Goal: Information Seeking & Learning: Learn about a topic

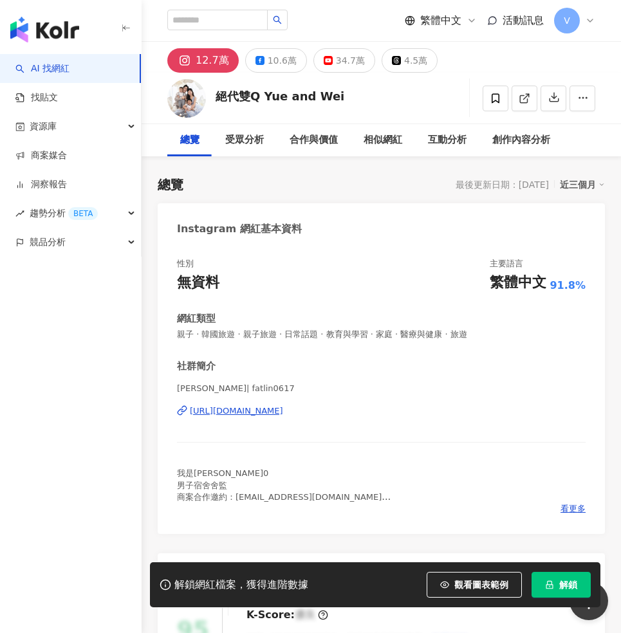
click at [553, 590] on button "解鎖" at bounding box center [561, 585] width 59 height 26
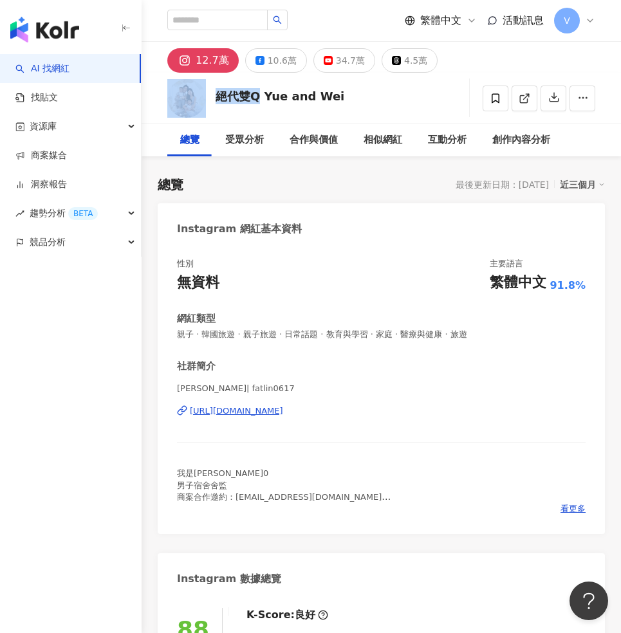
drag, startPoint x: 255, startPoint y: 95, endPoint x: 210, endPoint y: 93, distance: 45.1
click at [210, 93] on div "絕代雙Q Yue and [PERSON_NAME] 追蹤數 127,261 互動率 2.8% 觀看率 132%" at bounding box center [381, 98] width 479 height 51
click at [382, 403] on div "[PERSON_NAME]| fatlin0617 [URL][DOMAIN_NAME]" at bounding box center [381, 420] width 409 height 75
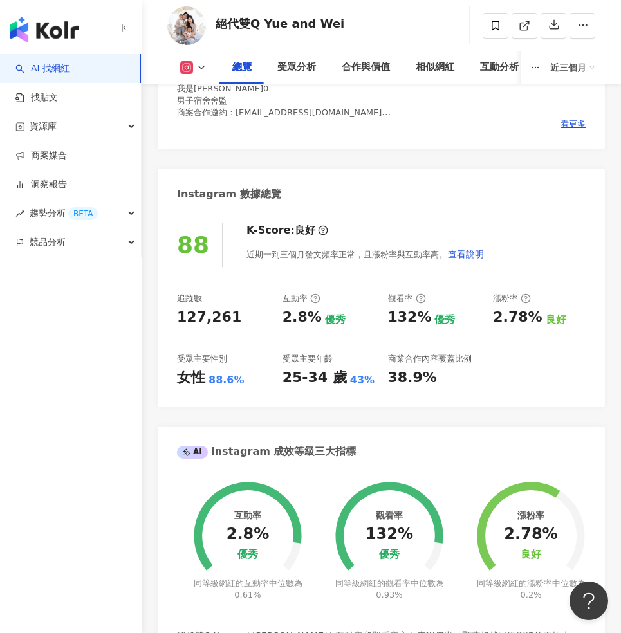
scroll to position [435, 0]
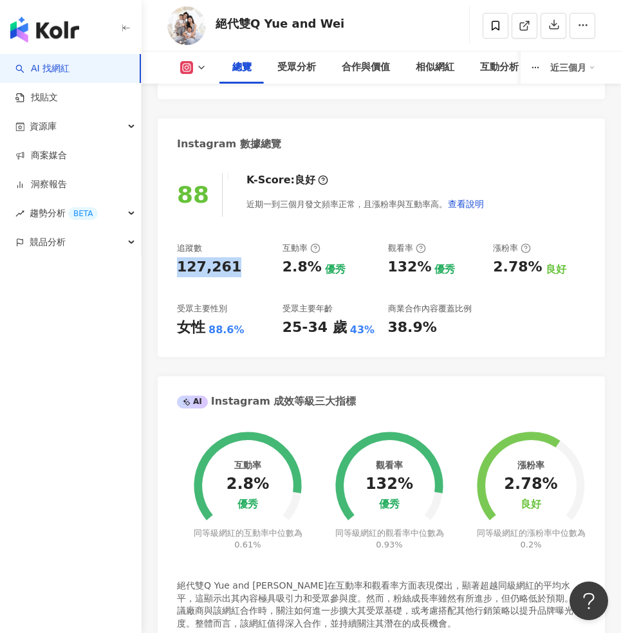
drag, startPoint x: 234, startPoint y: 270, endPoint x: 172, endPoint y: 261, distance: 61.8
click at [172, 261] on div "88 K-Score : 良好 近期一到三個月發文頻率正常，且漲粉率與互動率高。 查看說明 追蹤數 127,261 互動率 2.8% 優秀 觀看率 132% …" at bounding box center [381, 258] width 447 height 196
copy div "127,261"
copy div "女性"
drag, startPoint x: 199, startPoint y: 327, endPoint x: 169, endPoint y: 327, distance: 30.9
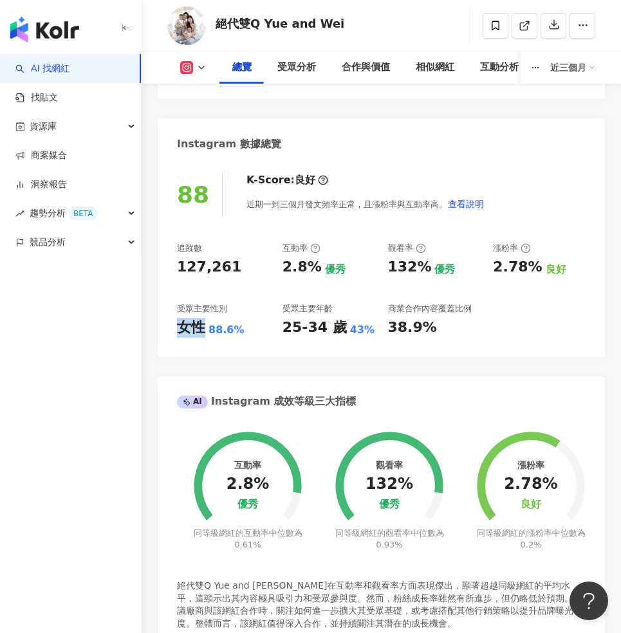
click at [169, 327] on div "88 K-Score : 良好 近期一到三個月發文頻率正常，且漲粉率與互動率高。 查看說明 追蹤數 127,261 互動率 2.8% 優秀 觀看率 132% …" at bounding box center [381, 258] width 447 height 196
copy div "88.6%"
drag, startPoint x: 237, startPoint y: 324, endPoint x: 209, endPoint y: 329, distance: 28.8
click at [209, 329] on div "88.6%" at bounding box center [226, 330] width 36 height 14
copy div "2.8%"
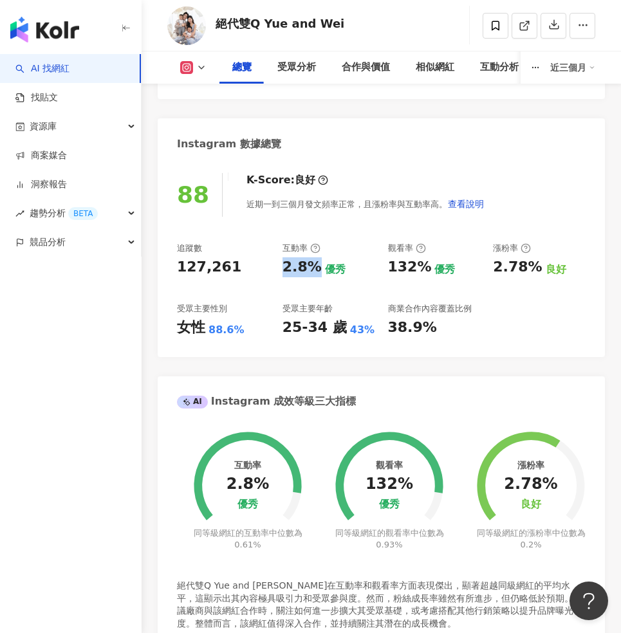
drag, startPoint x: 313, startPoint y: 265, endPoint x: 284, endPoint y: 263, distance: 29.7
click at [284, 263] on div "2.8%" at bounding box center [302, 267] width 39 height 20
click at [389, 264] on div "132%" at bounding box center [410, 267] width 44 height 20
copy div "132%"
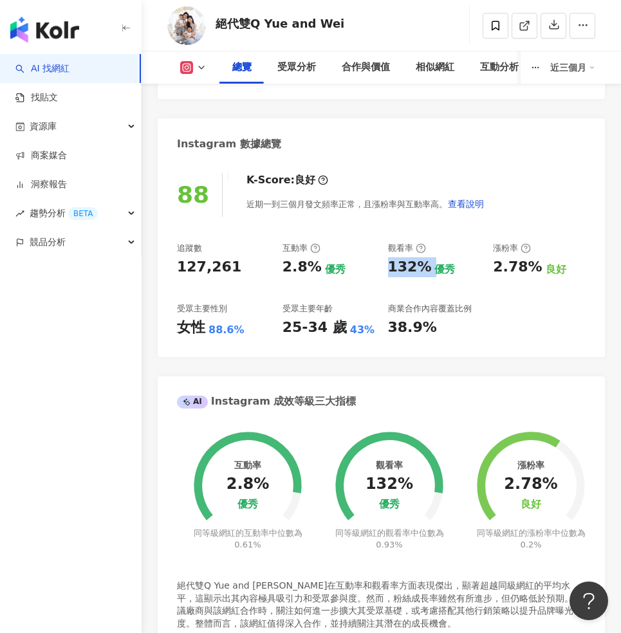
drag, startPoint x: 389, startPoint y: 264, endPoint x: 403, endPoint y: 269, distance: 15.1
click at [403, 269] on div "132%" at bounding box center [410, 267] width 44 height 20
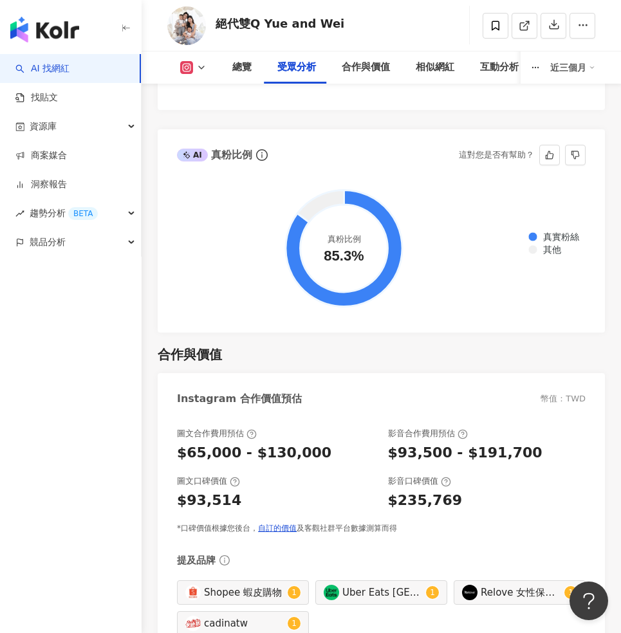
scroll to position [2466, 0]
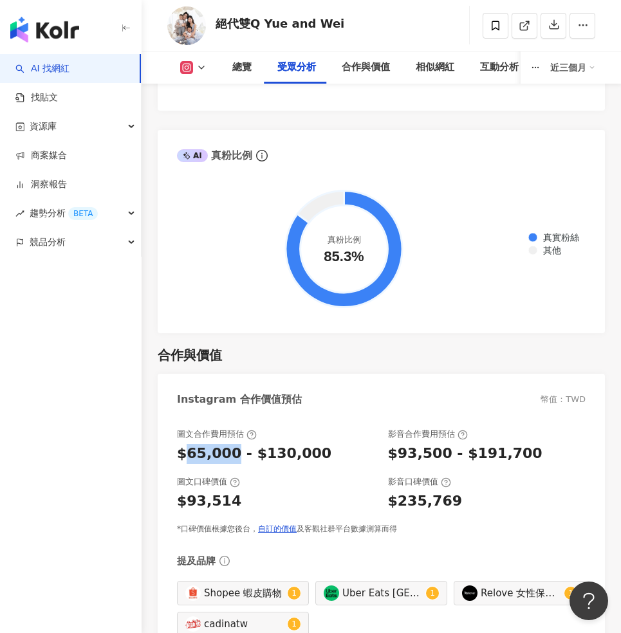
copy div "65,000"
drag, startPoint x: 230, startPoint y: 441, endPoint x: 187, endPoint y: 449, distance: 44.3
click at [187, 449] on div "$65,000 - $130,000" at bounding box center [254, 454] width 154 height 20
